Goal: Task Accomplishment & Management: Use online tool/utility

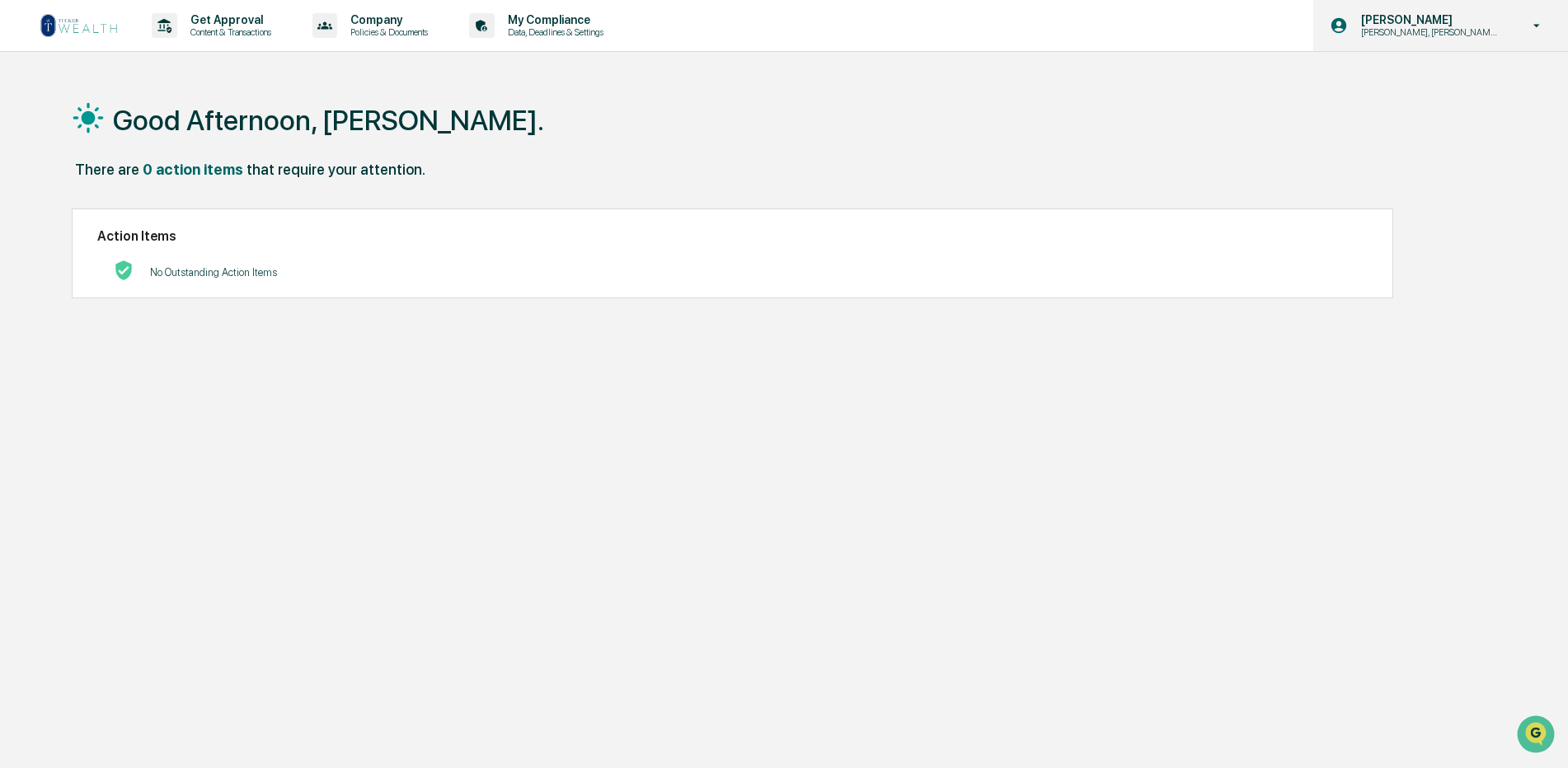
click at [1445, 35] on p "[PERSON_NAME], [PERSON_NAME], [PERSON_NAME] Onboard" at bounding box center [1429, 32] width 162 height 11
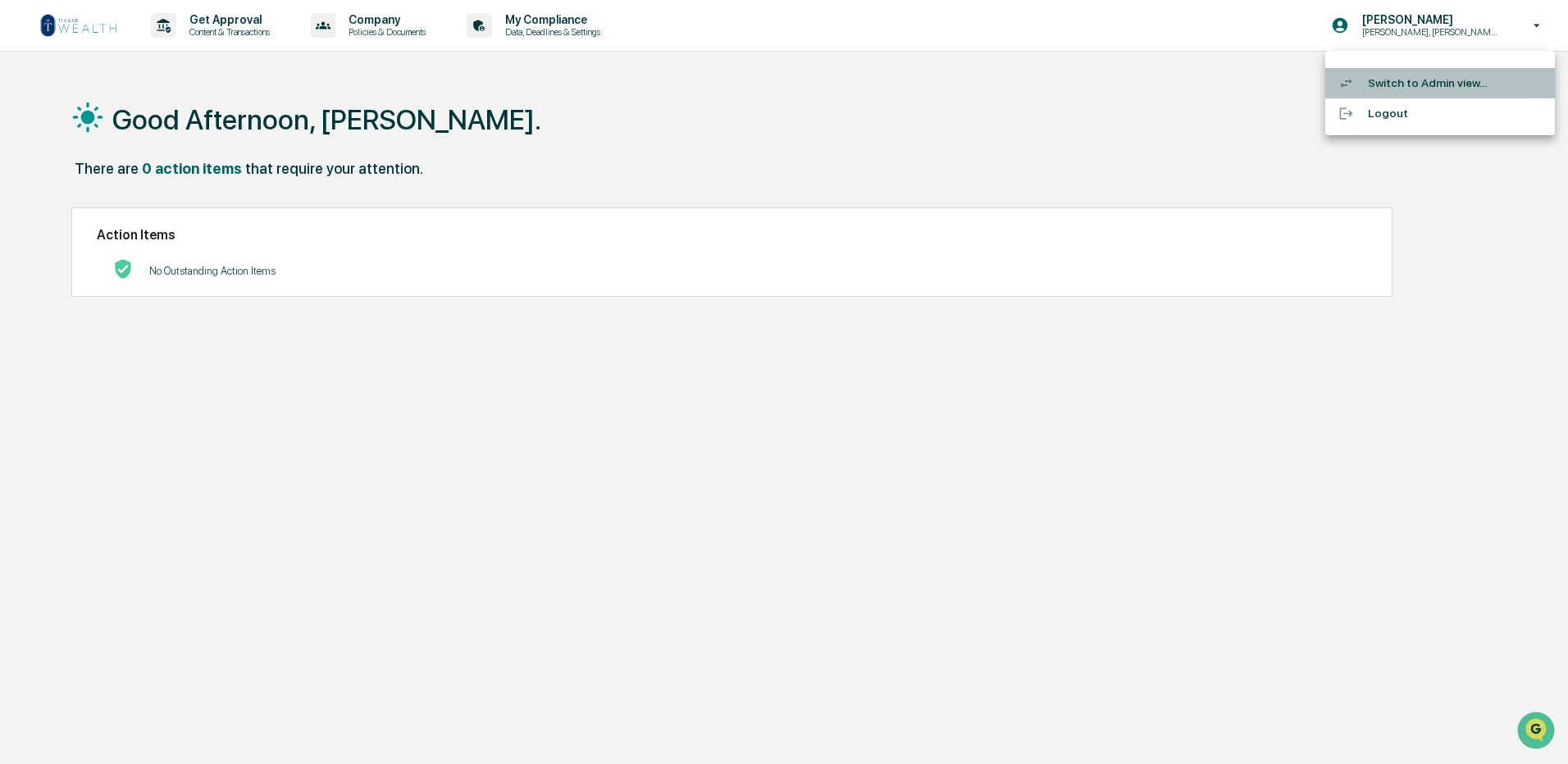
click at [1451, 82] on li "Switch to Admin view..." at bounding box center [1440, 83] width 230 height 30
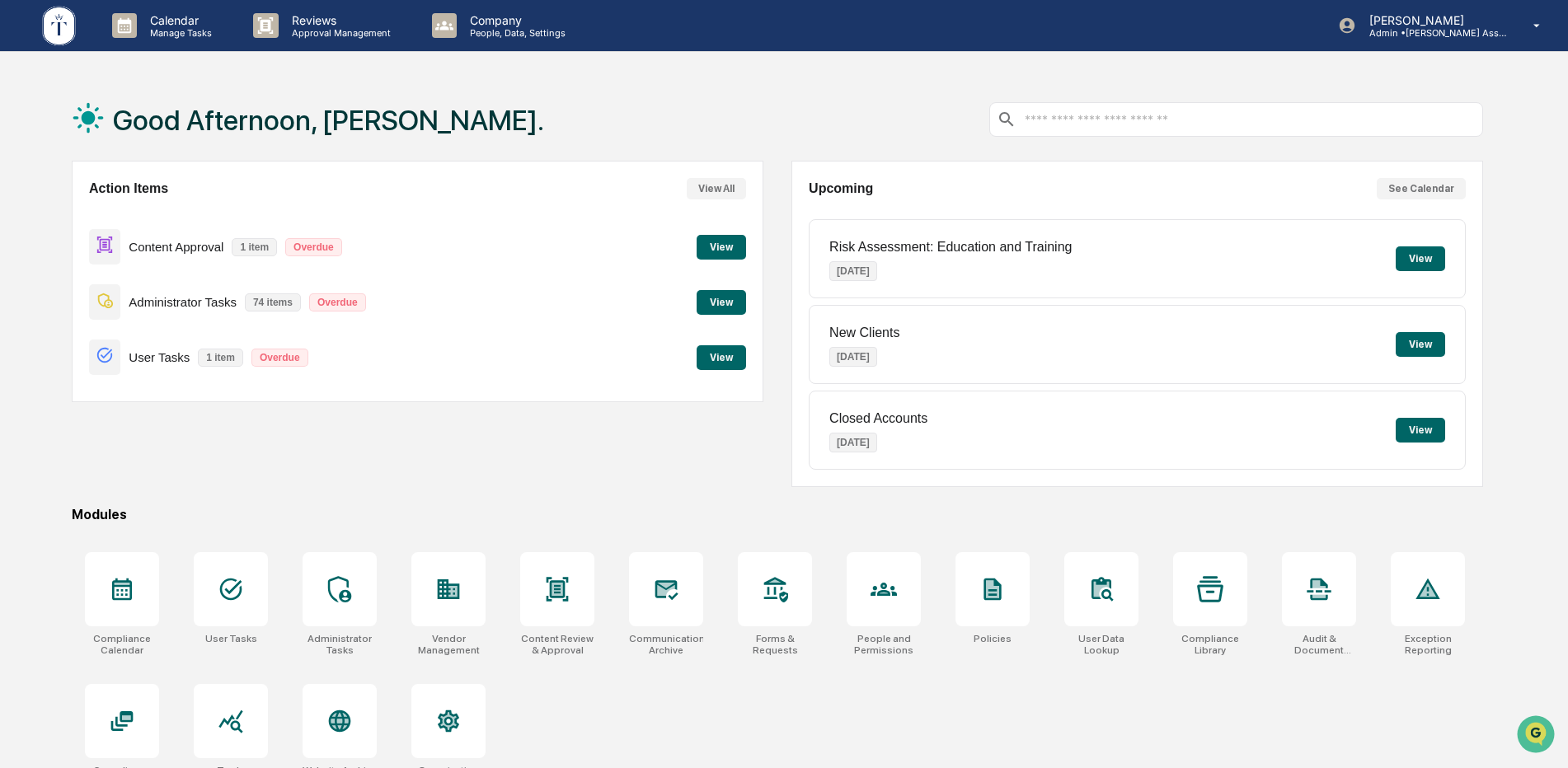
click at [711, 249] on button "View" at bounding box center [721, 247] width 49 height 25
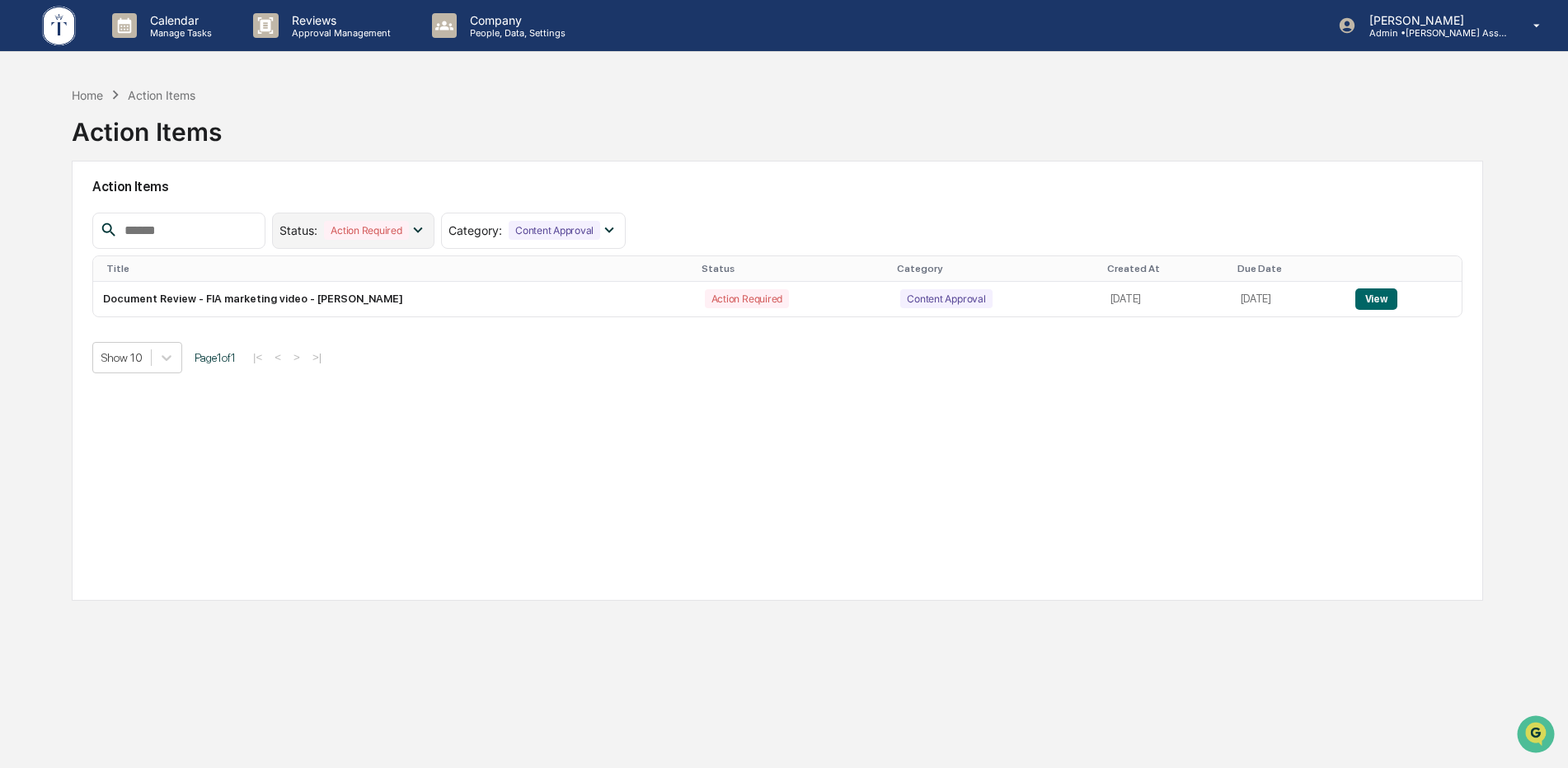
click at [427, 229] on icon at bounding box center [417, 230] width 18 height 18
click at [618, 225] on icon at bounding box center [609, 230] width 18 height 18
click at [422, 229] on icon at bounding box center [417, 230] width 9 height 6
click at [301, 334] on div at bounding box center [293, 336] width 15 height 15
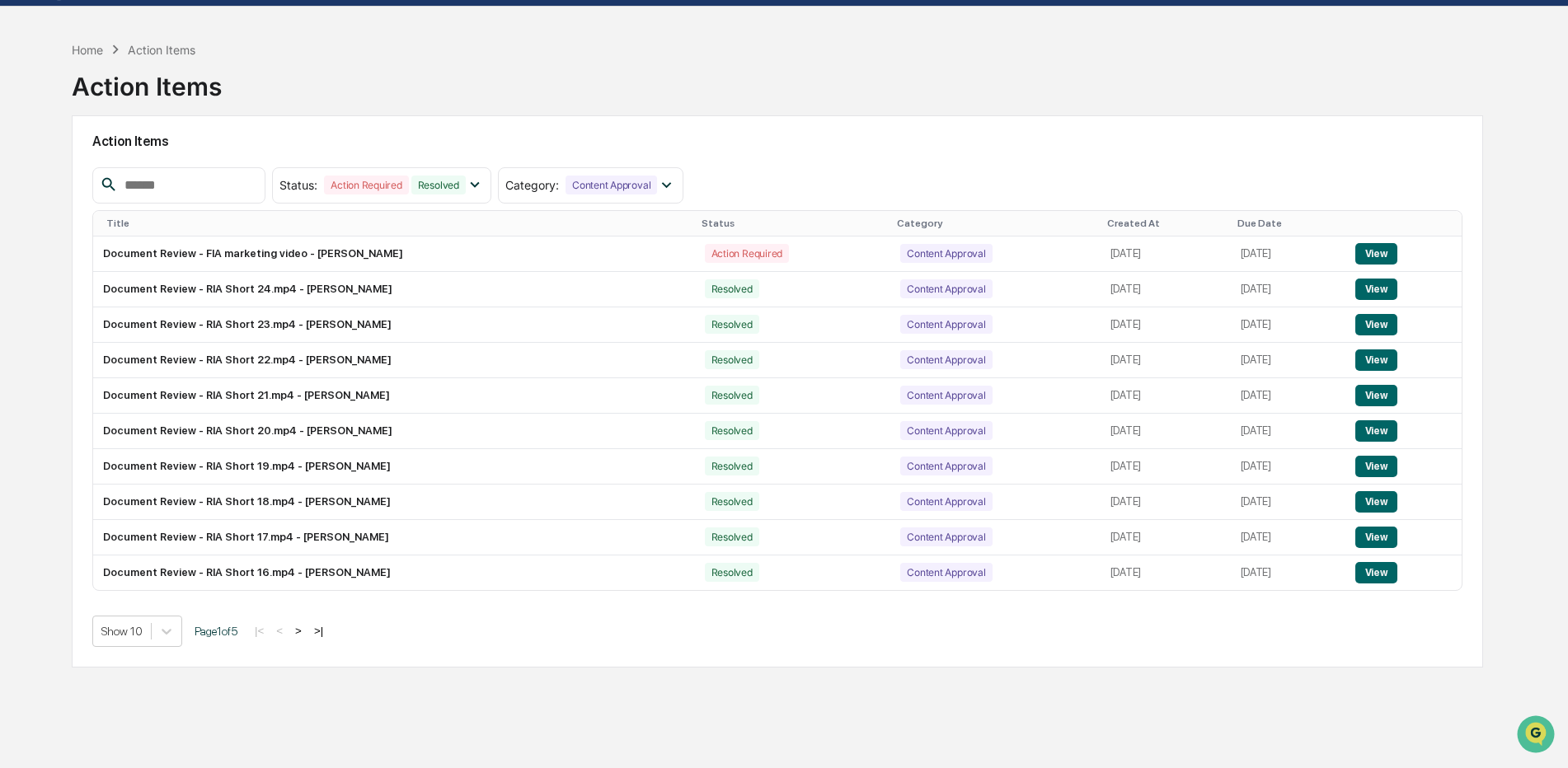
scroll to position [79, 0]
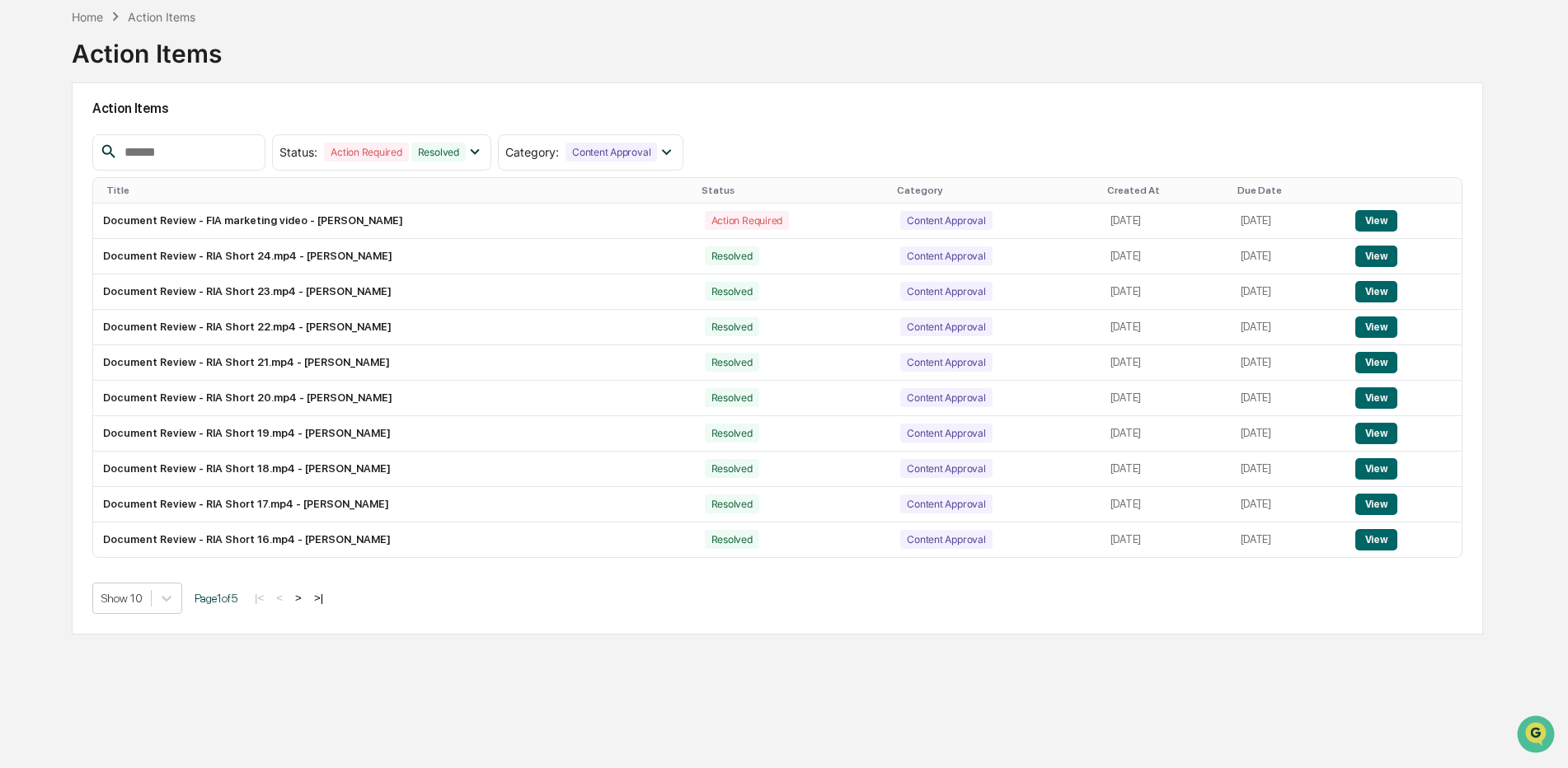
click at [303, 600] on button ">" at bounding box center [298, 598] width 16 height 14
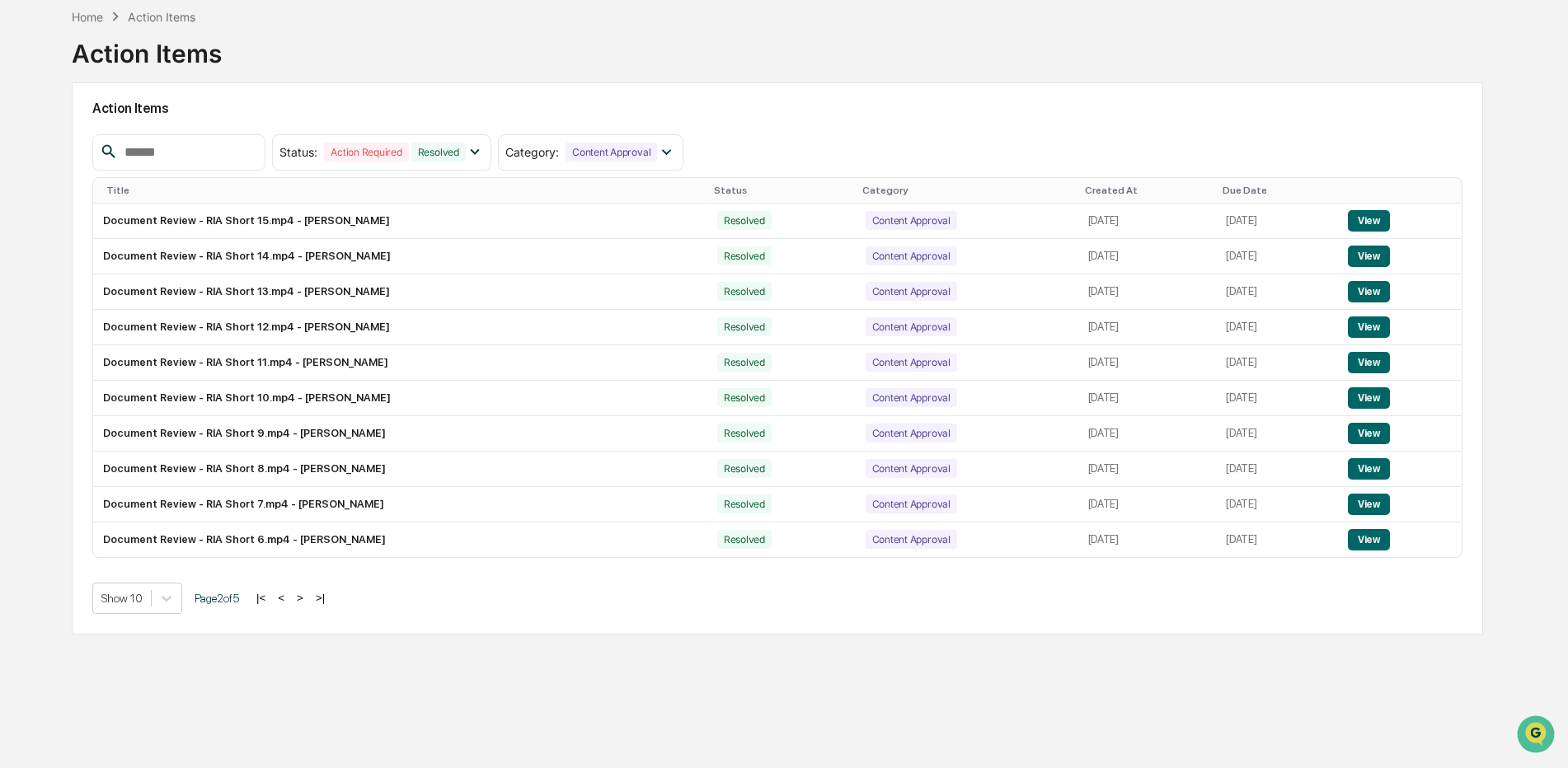
click at [303, 600] on button ">" at bounding box center [300, 598] width 16 height 14
click at [303, 600] on button ">" at bounding box center [301, 598] width 16 height 14
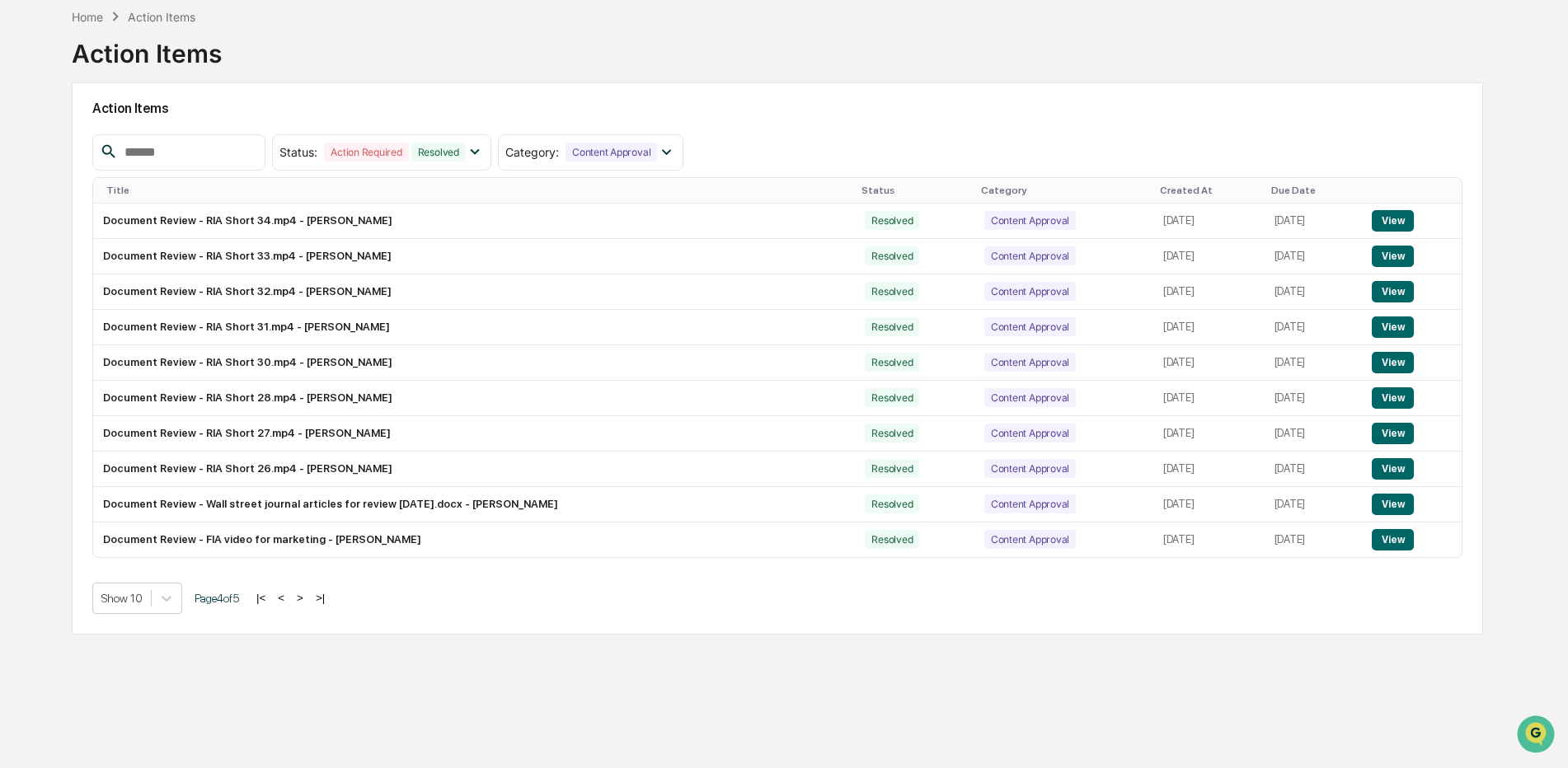
click at [303, 600] on button ">" at bounding box center [300, 598] width 16 height 14
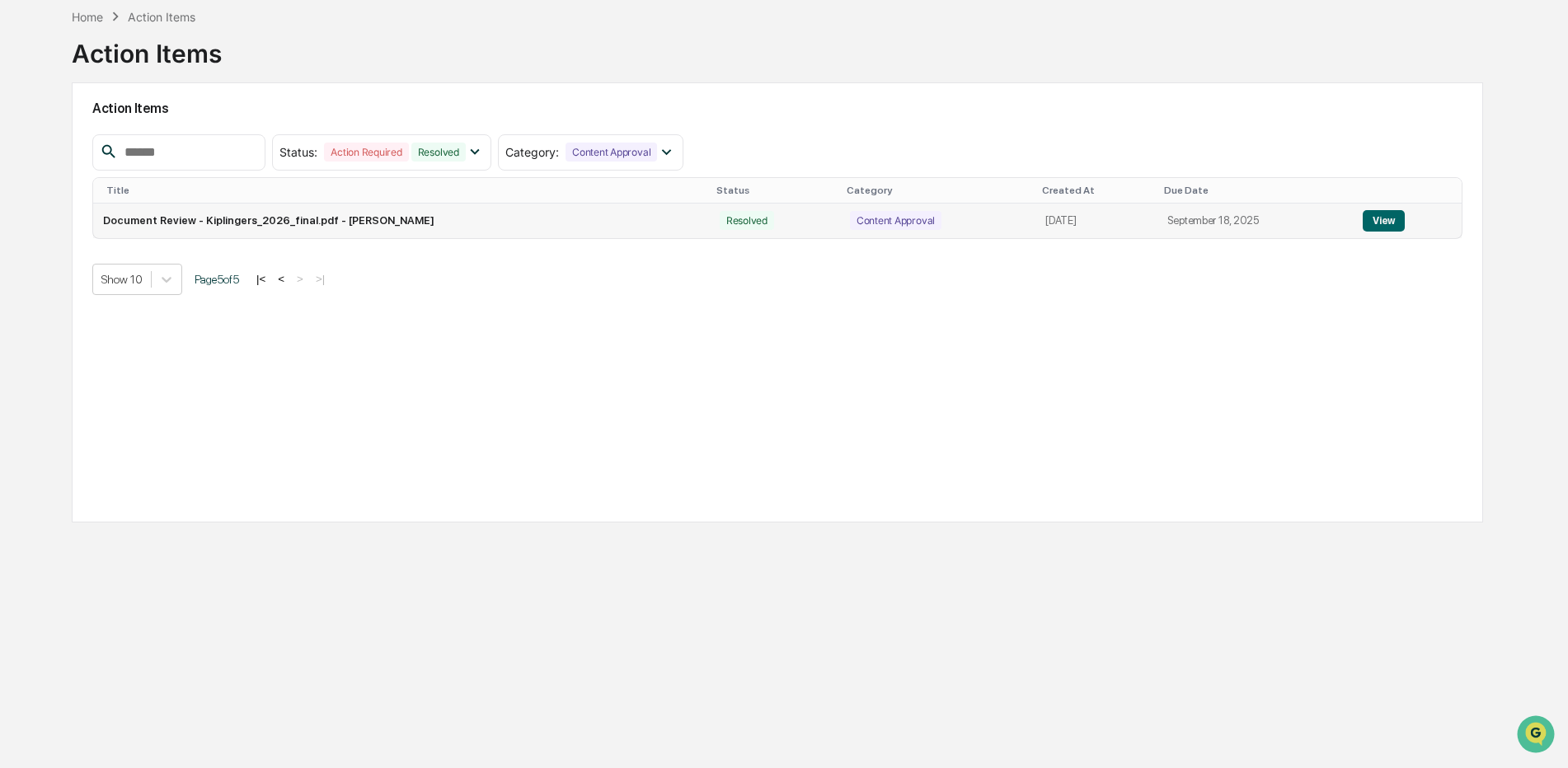
click at [354, 222] on td "Document Review - Kiplingers_2026_final.pdf - [PERSON_NAME]" at bounding box center [402, 221] width 617 height 35
click at [1384, 225] on button "View" at bounding box center [1384, 220] width 42 height 22
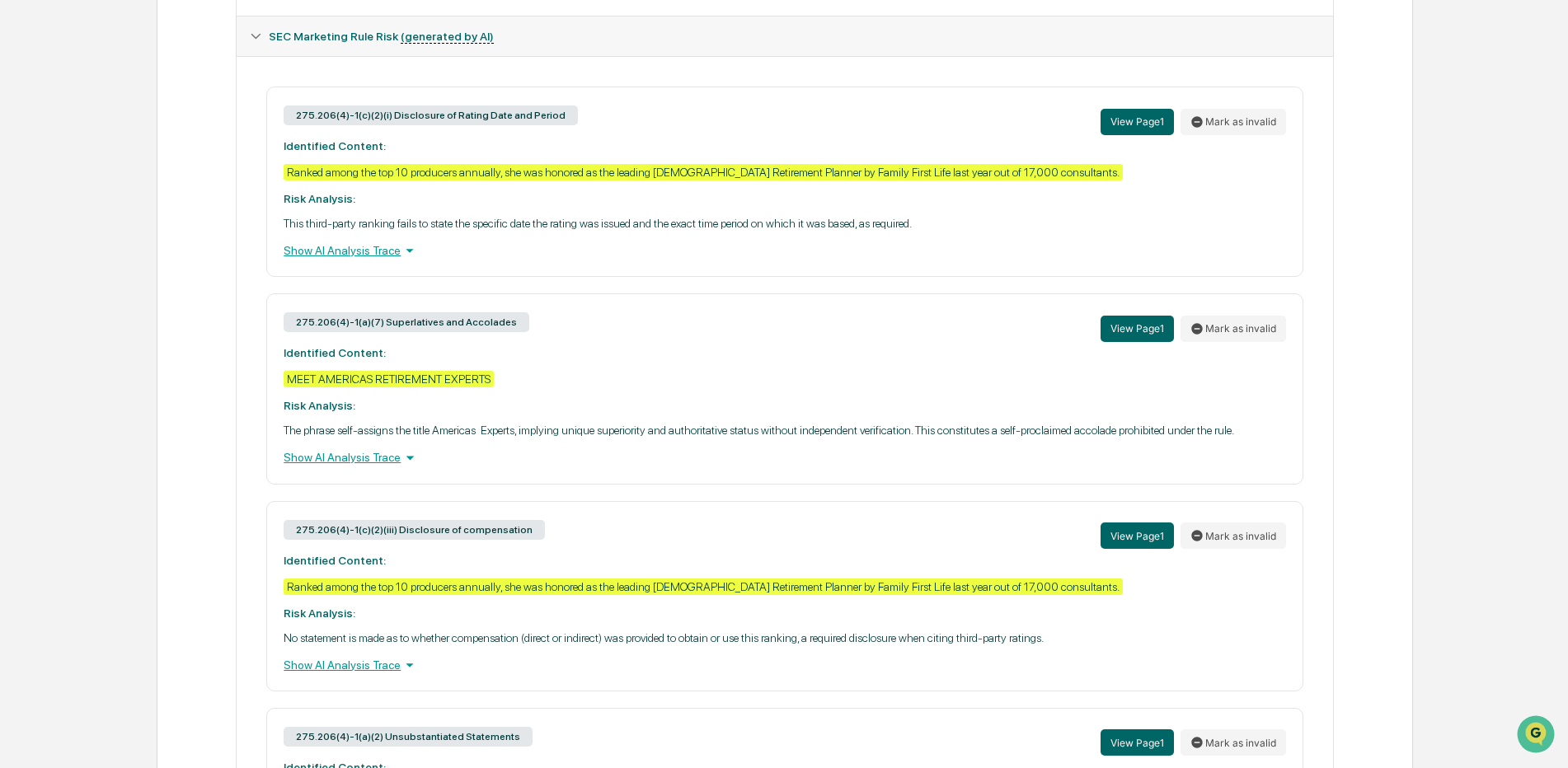
scroll to position [685, 0]
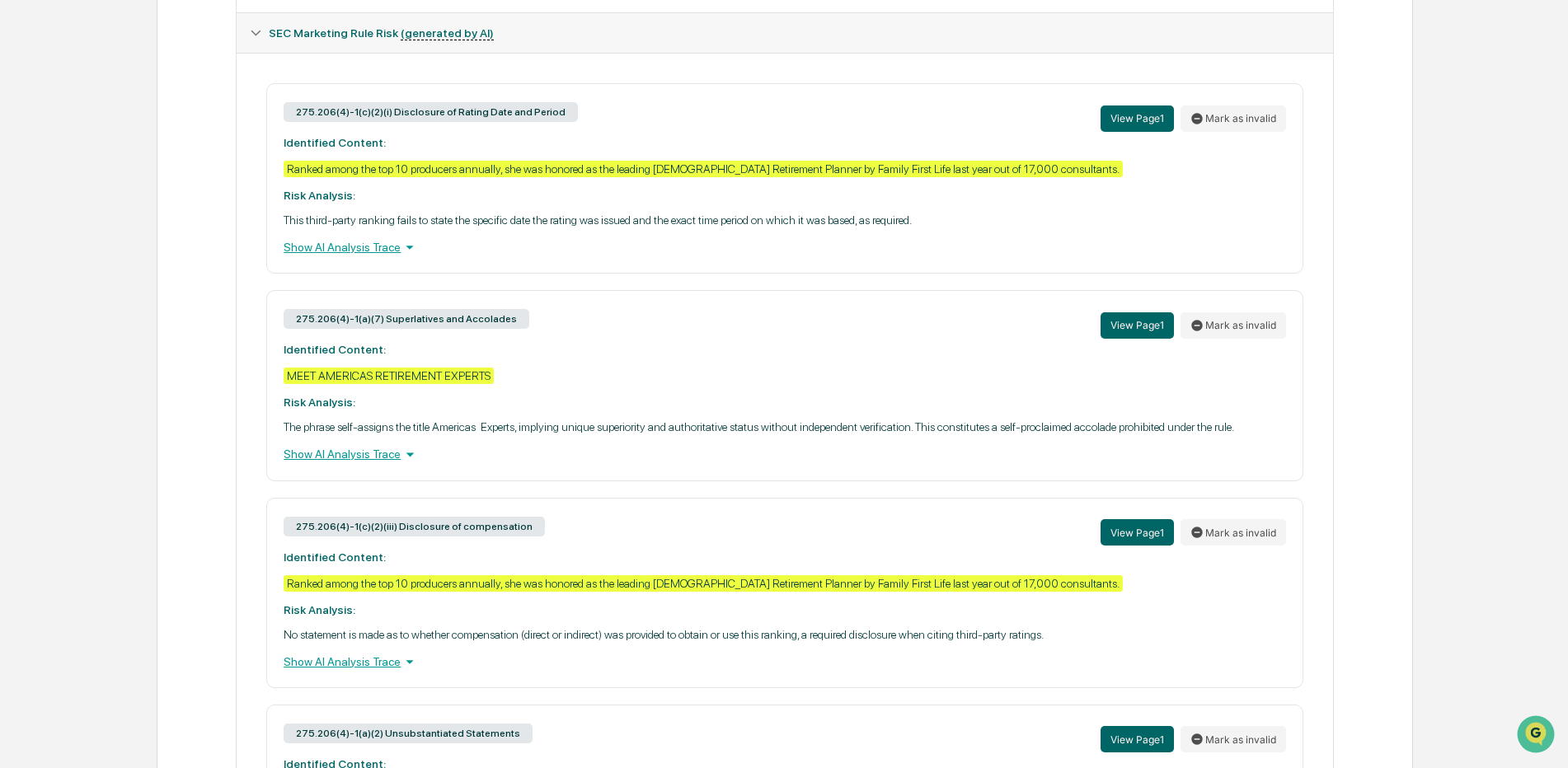
click at [1521, 488] on div "Home Content Review & Approval Kiplingers_2026_final.pdf Kiplingers_2026_final.…" at bounding box center [784, 187] width 1568 height 1587
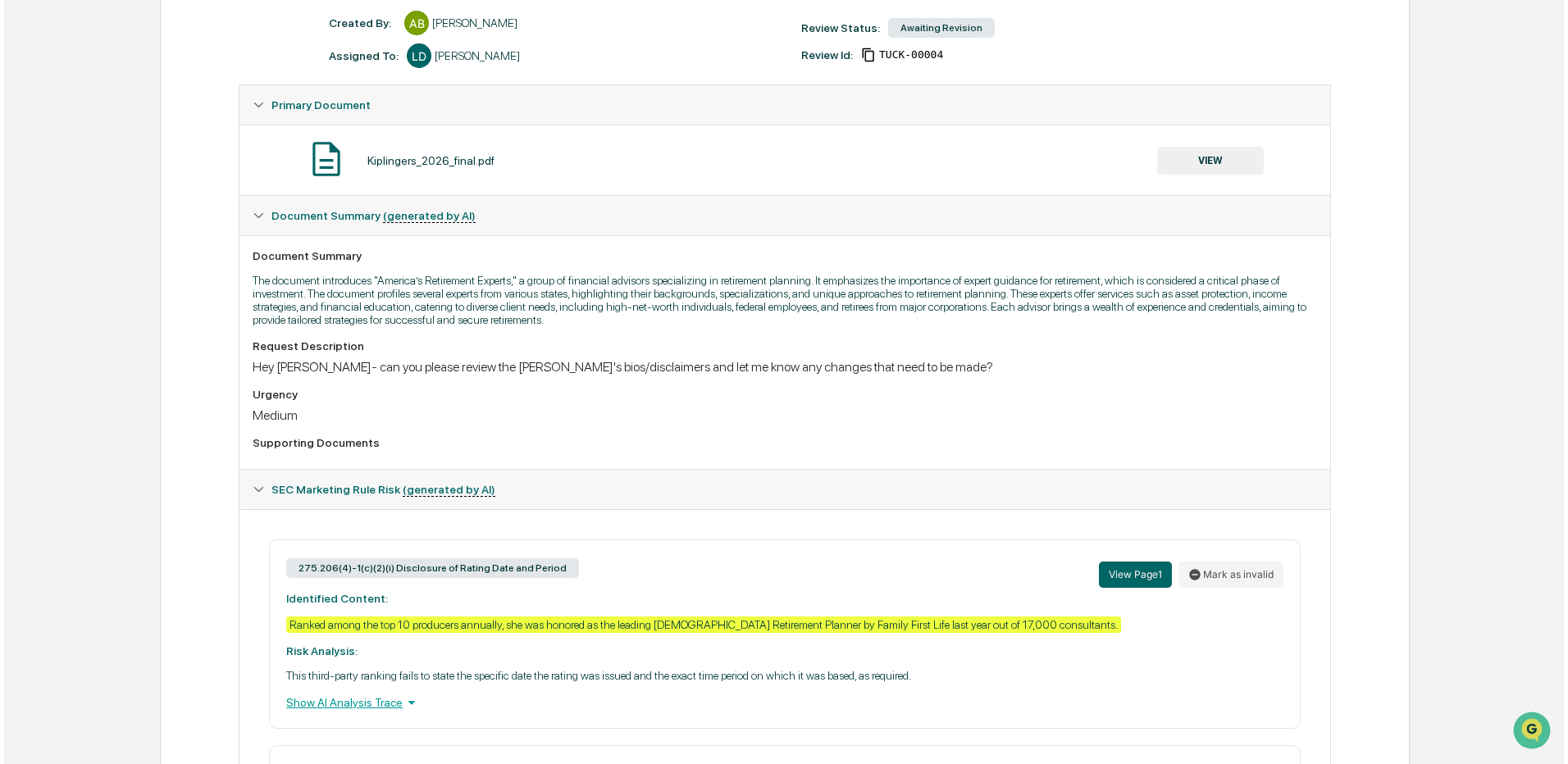
scroll to position [2, 0]
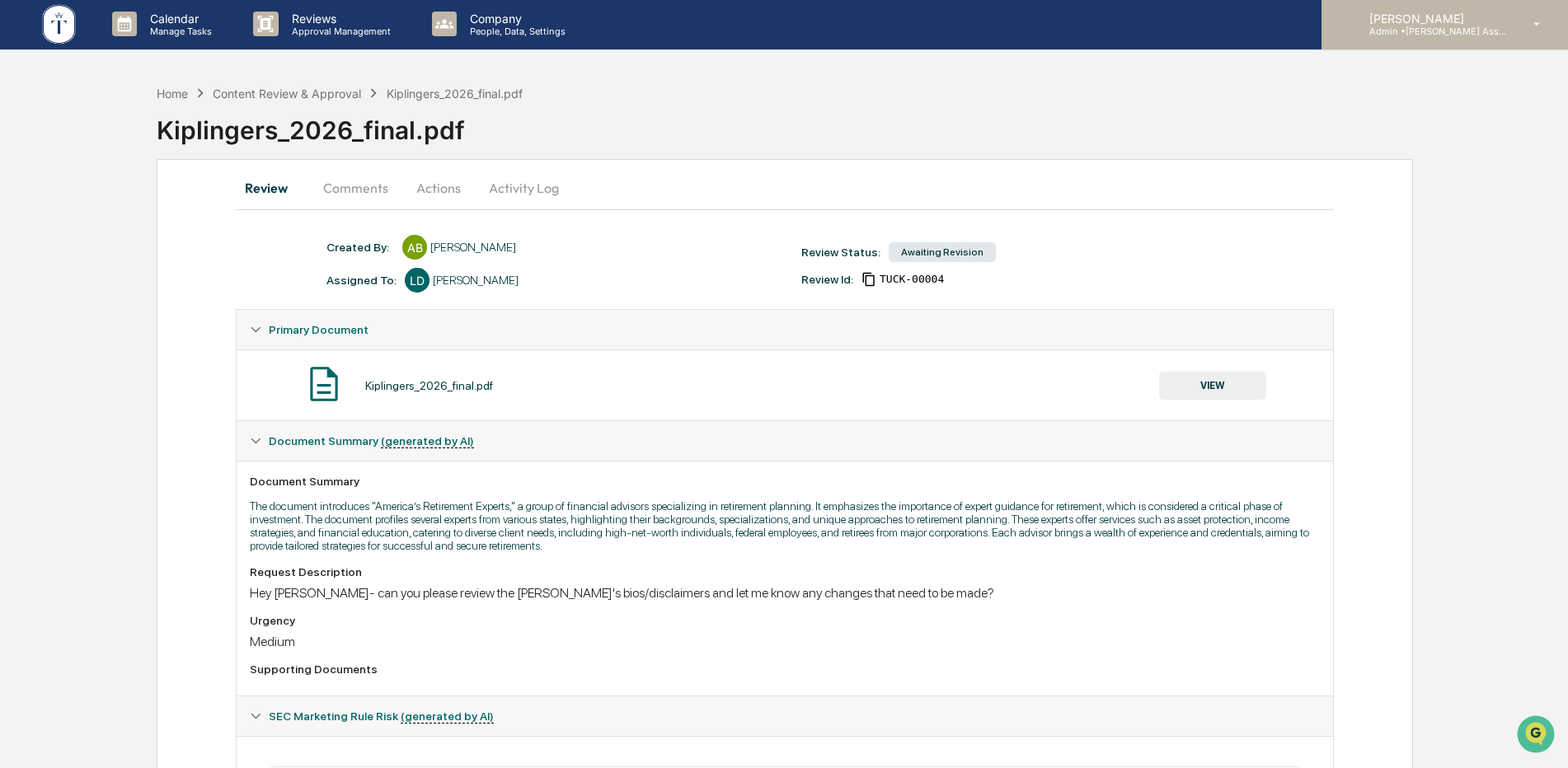
click at [1537, 20] on icon at bounding box center [1537, 24] width 29 height 16
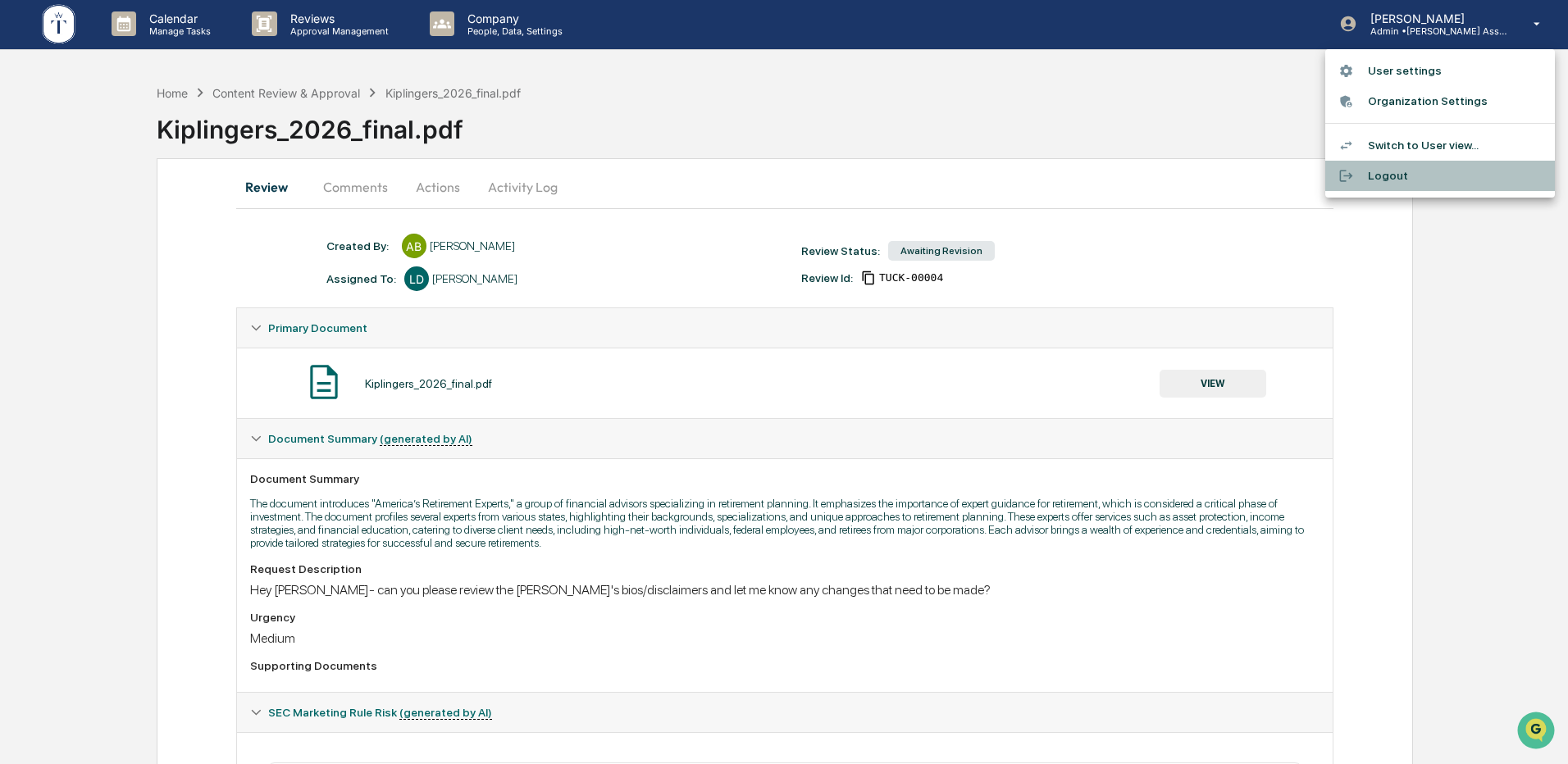
click at [1380, 174] on li "Logout" at bounding box center [1440, 175] width 230 height 30
